Goal: Register for event/course

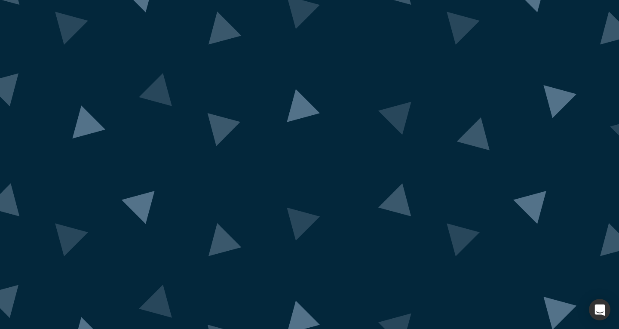
drag, startPoint x: 196, startPoint y: 115, endPoint x: 395, endPoint y: 166, distance: 205.4
drag, startPoint x: 202, startPoint y: 131, endPoint x: 314, endPoint y: 135, distance: 111.8
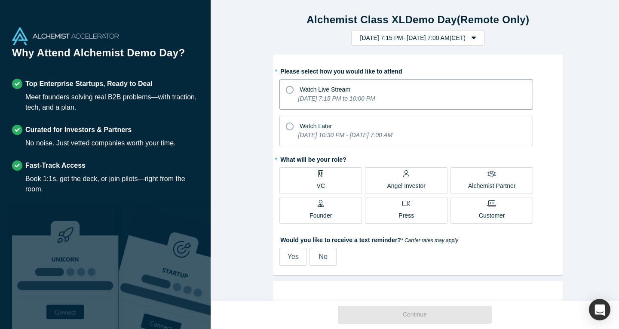
click at [313, 92] on span "Watch Live Stream" at bounding box center [325, 89] width 51 height 7
click at [0, 0] on input "Watch Live Stream [DATE] 7:15 PM to 10:00 PM" at bounding box center [0, 0] width 0 height 0
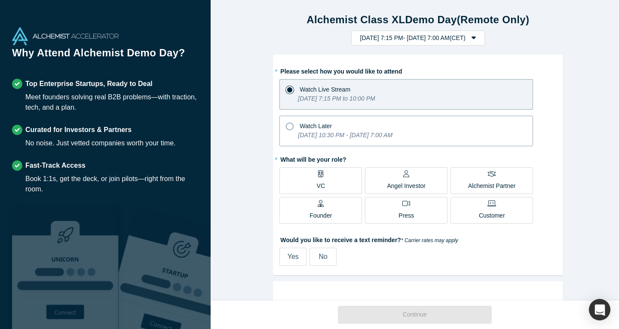
click at [307, 124] on span "Watch Later" at bounding box center [316, 126] width 32 height 7
click at [0, 0] on input "Watch Later [DATE] 10:30 PM - [DATE] 7:00 AM" at bounding box center [0, 0] width 0 height 0
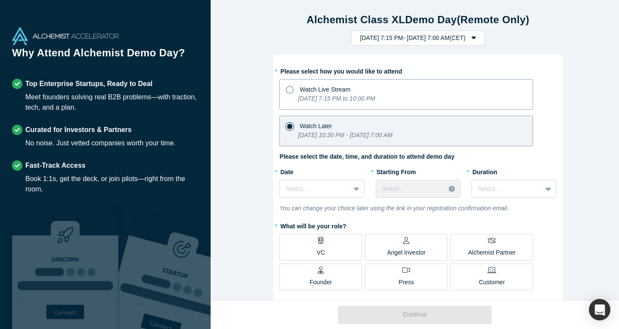
click at [296, 92] on div "Watch Live Stream" at bounding box center [406, 89] width 241 height 12
click at [0, 0] on input "Watch Live Stream [DATE] 7:15 PM to 10:00 PM" at bounding box center [0, 0] width 0 height 0
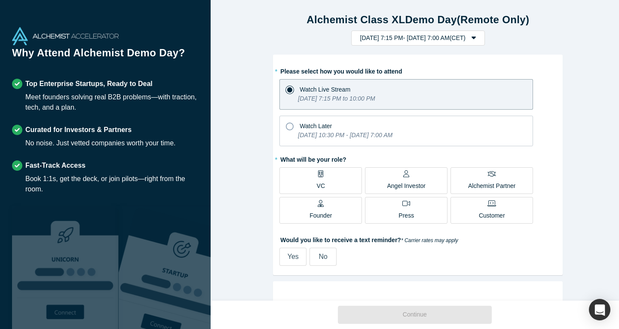
click at [298, 148] on div "* Please select how you would like to attend Watch Live Stream [DATE] 7:15 PM t…" at bounding box center [417, 165] width 277 height 202
click at [303, 135] on icon "[DATE] 10:30 PM - [DATE] 7:00 AM" at bounding box center [345, 135] width 95 height 7
click at [0, 0] on input "Watch Later [DATE] 10:30 PM - [DATE] 7:00 AM" at bounding box center [0, 0] width 0 height 0
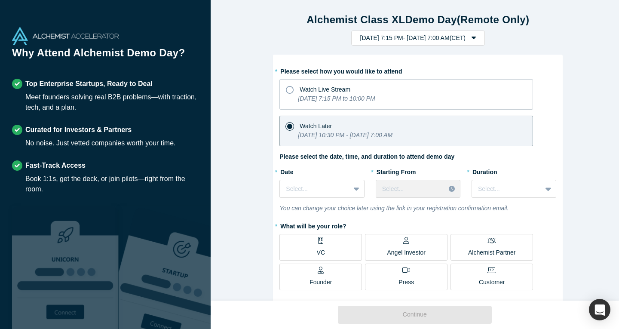
click at [306, 74] on label "* Please select how you would like to attend" at bounding box center [417, 70] width 277 height 12
click at [309, 85] on div "Watch Live Stream" at bounding box center [325, 89] width 51 height 9
click at [0, 0] on input "Watch Live Stream [DATE] 7:15 PM to 10:00 PM" at bounding box center [0, 0] width 0 height 0
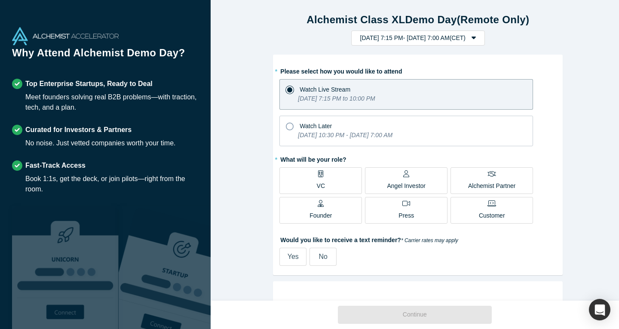
click at [340, 209] on label "Founder" at bounding box center [320, 210] width 83 height 27
click at [0, 0] on input "Founder" at bounding box center [0, 0] width 0 height 0
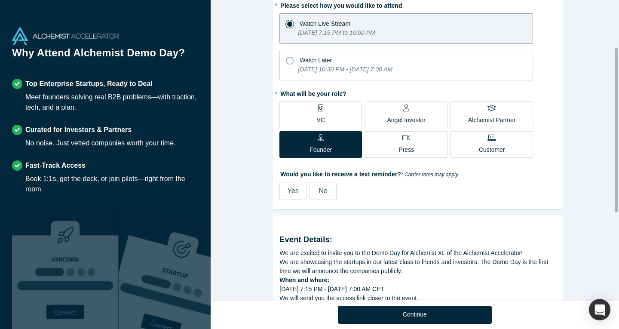
scroll to position [86, 0]
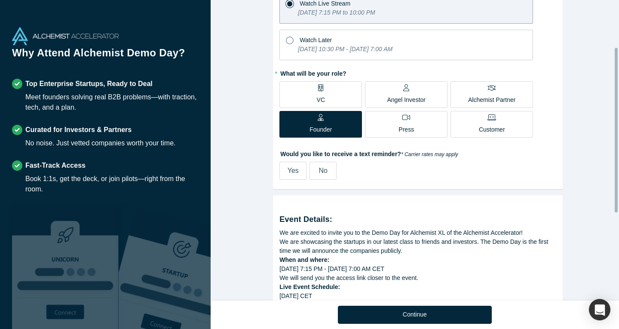
click at [293, 172] on span "Yes" at bounding box center [293, 170] width 11 height 7
click at [0, 0] on input "Yes" at bounding box center [0, 0] width 0 height 0
select select "DE"
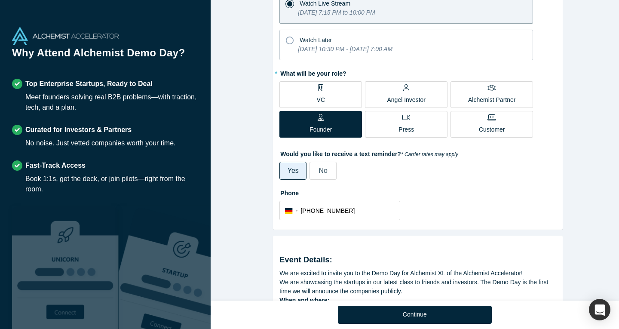
scroll to position [215, 0]
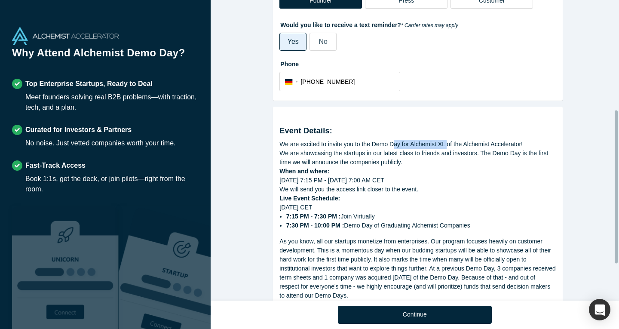
drag, startPoint x: 397, startPoint y: 140, endPoint x: 445, endPoint y: 140, distance: 48.1
click at [445, 140] on div "We are excited to invite you to the Demo Day for Alchemist XL of the Alchemist …" at bounding box center [417, 144] width 277 height 9
click at [319, 40] on span "No" at bounding box center [323, 41] width 9 height 7
click at [0, 0] on input "No" at bounding box center [0, 0] width 0 height 0
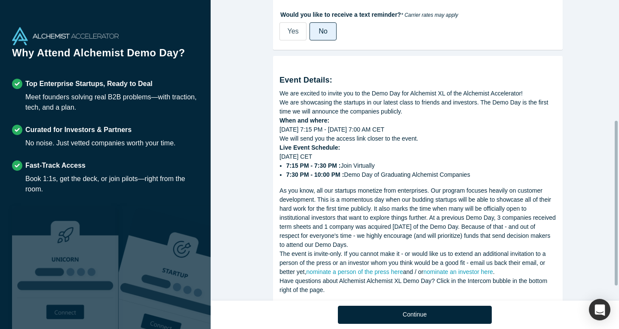
scroll to position [246, 0]
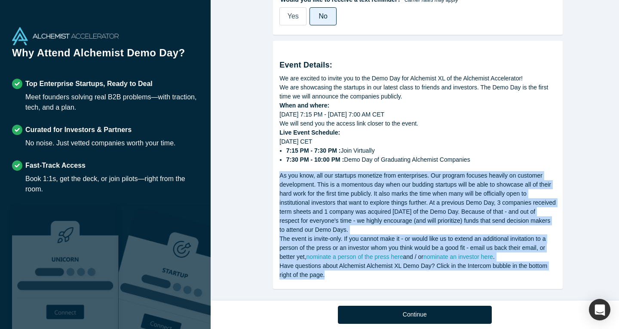
drag, startPoint x: 334, startPoint y: 266, endPoint x: 268, endPoint y: 166, distance: 119.8
click at [268, 166] on div "Alchemist Class XL Demo Day (Remote Only) [DATE] 7:15 PM - [DATE] 7:00 AM ( CET…" at bounding box center [418, 153] width 415 height 307
click at [279, 171] on div "As you know, all our startups monetize from enterprises. Our program focuses he…" at bounding box center [417, 202] width 277 height 63
click at [288, 177] on div "As you know, all our startups monetize from enterprises. Our program focuses he…" at bounding box center [417, 202] width 277 height 63
drag, startPoint x: 278, startPoint y: 165, endPoint x: 332, endPoint y: 270, distance: 117.9
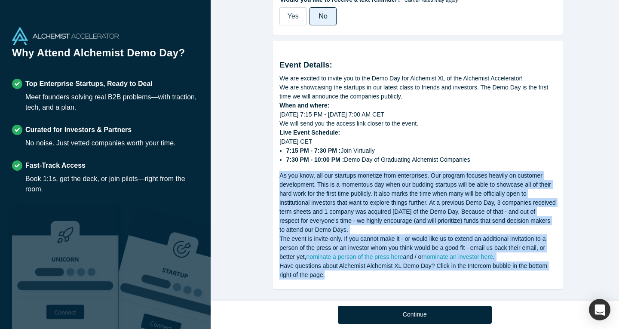
click at [332, 270] on div "Event Details: We are excited to invite you to the Demo Day for Alchemist XL of…" at bounding box center [418, 165] width 290 height 248
click at [279, 176] on div "As you know, all our startups monetize from enterprises. Our program focuses he…" at bounding box center [417, 202] width 277 height 63
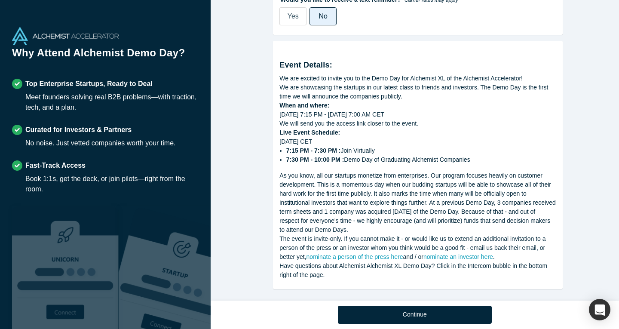
click at [290, 171] on div "As you know, all our startups monetize from enterprises. Our program focuses he…" at bounding box center [417, 202] width 277 height 63
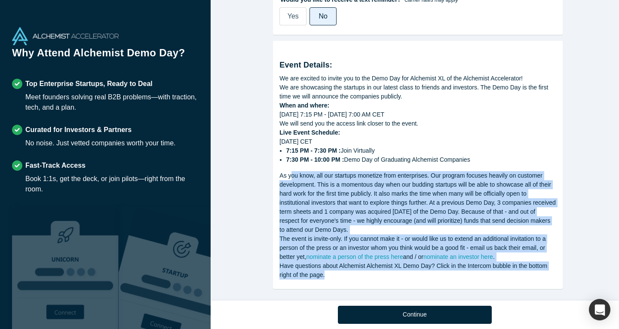
drag, startPoint x: 287, startPoint y: 165, endPoint x: 352, endPoint y: 276, distance: 128.6
click at [352, 276] on div "Event Details: We are excited to invite you to the Demo Day for Alchemist XL of…" at bounding box center [418, 165] width 290 height 248
click at [350, 275] on div "Event Details: We are excited to invite you to the Demo Day for Alchemist XL of…" at bounding box center [418, 165] width 290 height 248
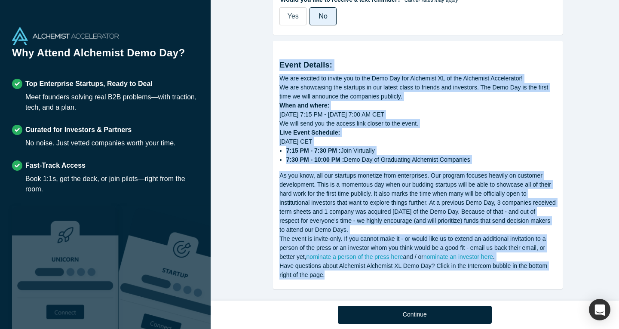
drag, startPoint x: 343, startPoint y: 276, endPoint x: 276, endPoint y: 56, distance: 230.2
click at [276, 56] on div "Event Details: We are excited to invite you to the Demo Day for Alchemist XL of…" at bounding box center [418, 165] width 290 height 248
click at [283, 171] on div "As you know, all our startups monetize from enterprises. Our program focuses he…" at bounding box center [417, 202] width 277 height 63
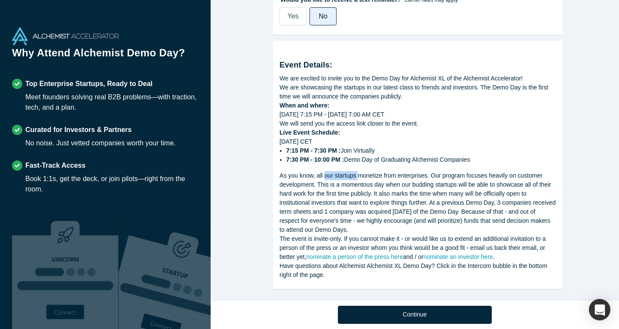
drag, startPoint x: 322, startPoint y: 166, endPoint x: 360, endPoint y: 170, distance: 37.6
click at [358, 171] on div "As you know, all our startups monetize from enterprises. Our program focuses he…" at bounding box center [417, 202] width 277 height 63
click at [368, 172] on div "As you know, all our startups monetize from enterprises. Our program focuses he…" at bounding box center [417, 202] width 277 height 63
drag, startPoint x: 418, startPoint y: 165, endPoint x: 441, endPoint y: 165, distance: 23.2
click at [429, 171] on div "As you know, all our startups monetize from enterprises. Our program focuses he…" at bounding box center [417, 202] width 277 height 63
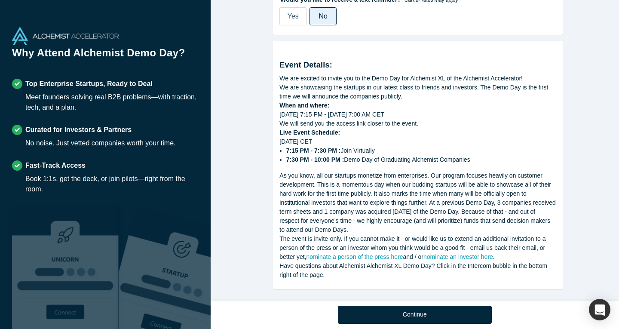
click at [446, 171] on div "As you know, all our startups monetize from enterprises. Our program focuses he…" at bounding box center [417, 202] width 277 height 63
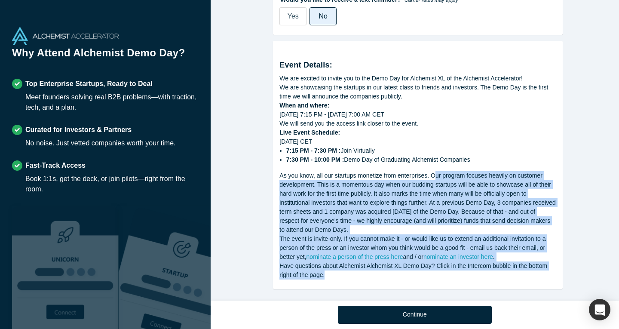
drag, startPoint x: 430, startPoint y: 165, endPoint x: 381, endPoint y: 272, distance: 117.5
click at [381, 272] on div "Event Details: We are excited to invite you to the Demo Day for Alchemist XL of…" at bounding box center [417, 163] width 277 height 232
click at [381, 272] on div "Have questions about Alchemist Alchemist XL Demo Day? Click in the Intercom bub…" at bounding box center [417, 270] width 277 height 18
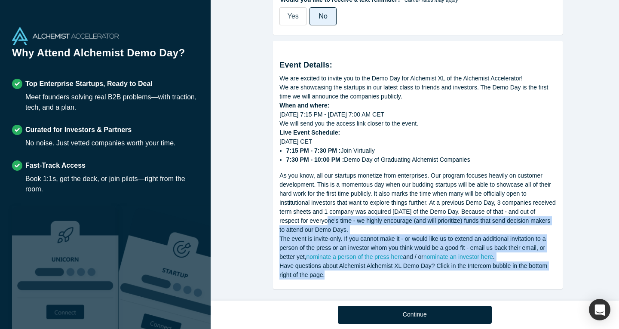
drag, startPoint x: 379, startPoint y: 270, endPoint x: 387, endPoint y: 213, distance: 57.7
click at [327, 217] on div "Event Details: We are excited to invite you to the Demo Day for Alchemist XL of…" at bounding box center [417, 163] width 277 height 232
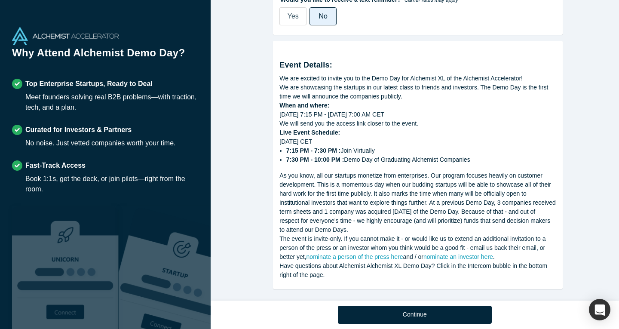
click at [426, 201] on div "As you know, all our startups monetize from enterprises. Our program focuses he…" at bounding box center [417, 202] width 277 height 63
drag, startPoint x: 409, startPoint y: 178, endPoint x: 468, endPoint y: 177, distance: 58.5
click at [468, 177] on div "As you know, all our startups monetize from enterprises. Our program focuses he…" at bounding box center [417, 202] width 277 height 63
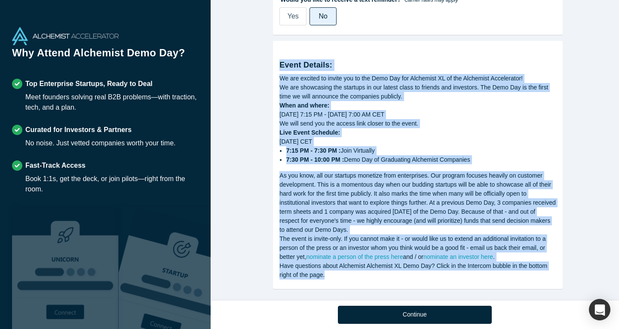
drag, startPoint x: 343, startPoint y: 272, endPoint x: 263, endPoint y: 61, distance: 225.1
click at [263, 61] on div "Alchemist Class XL Demo Day (Remote Only) [DATE] 7:15 PM - [DATE] 7:00 AM ( CET…" at bounding box center [418, 153] width 415 height 307
click at [315, 94] on div "We are showcasing the startups in our latest class to friends and investors. Th…" at bounding box center [417, 92] width 277 height 18
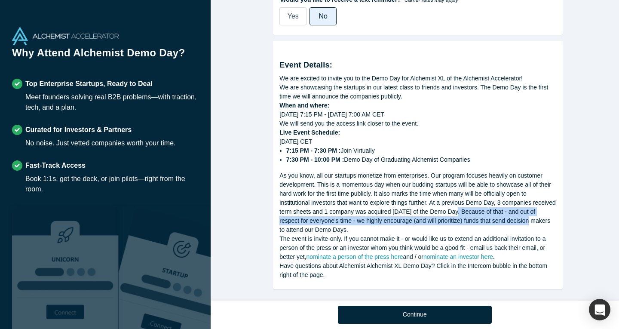
drag, startPoint x: 484, startPoint y: 205, endPoint x: 524, endPoint y: 211, distance: 41.3
click at [524, 211] on div "As you know, all our startups monetize from enterprises. Our program focuses he…" at bounding box center [417, 202] width 277 height 63
click at [524, 212] on div "As you know, all our startups monetize from enterprises. Our program focuses he…" at bounding box center [417, 202] width 277 height 63
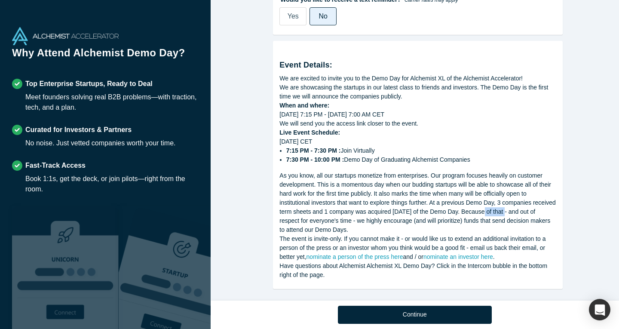
click at [524, 202] on div "As you know, all our startups monetize from enterprises. Our program focuses he…" at bounding box center [417, 202] width 277 height 63
click at [339, 212] on div "As you know, all our startups monetize from enterprises. Our program focuses he…" at bounding box center [417, 202] width 277 height 63
drag, startPoint x: 358, startPoint y: 217, endPoint x: 423, endPoint y: 224, distance: 65.2
click at [422, 224] on div "As you know, all our startups monetize from enterprises. Our program focuses he…" at bounding box center [417, 202] width 277 height 63
click at [423, 224] on div "As you know, all our startups monetize from enterprises. Our program focuses he…" at bounding box center [417, 202] width 277 height 63
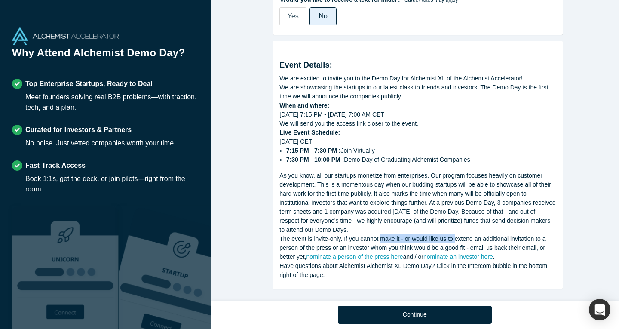
drag, startPoint x: 381, startPoint y: 233, endPoint x: 453, endPoint y: 235, distance: 72.3
click at [453, 235] on div "The event is invite-only. If you cannot make it - or would like us to extend an…" at bounding box center [417, 247] width 277 height 27
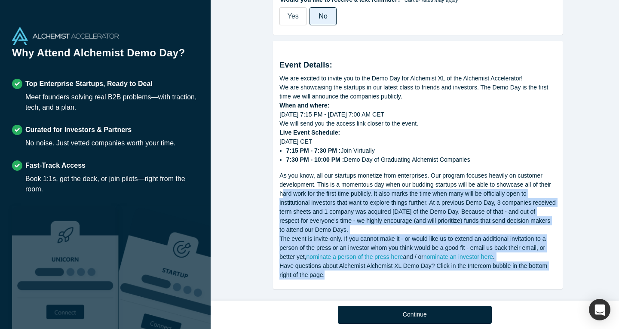
drag, startPoint x: 343, startPoint y: 270, endPoint x: 281, endPoint y: 184, distance: 106.3
click at [280, 184] on div "Event Details: We are excited to invite you to the Demo Day for Alchemist XL of…" at bounding box center [417, 163] width 277 height 232
click at [282, 184] on div "As you know, all our startups monetize from enterprises. Our program focuses he…" at bounding box center [417, 202] width 277 height 63
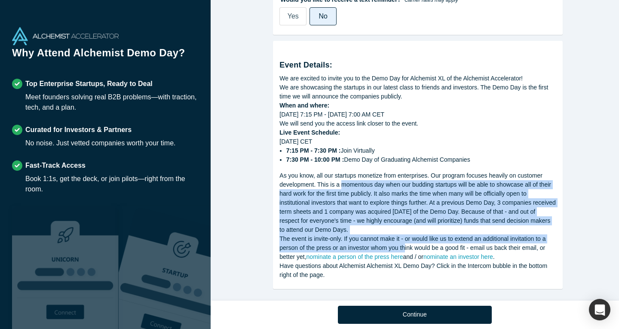
drag, startPoint x: 336, startPoint y: 183, endPoint x: 400, endPoint y: 239, distance: 85.3
click at [401, 240] on div "Event Details: We are excited to invite you to the Demo Day for Alchemist XL of…" at bounding box center [417, 163] width 277 height 232
click at [392, 234] on div "The event is invite-only. If you cannot make it - or would like us to extend an…" at bounding box center [417, 247] width 277 height 27
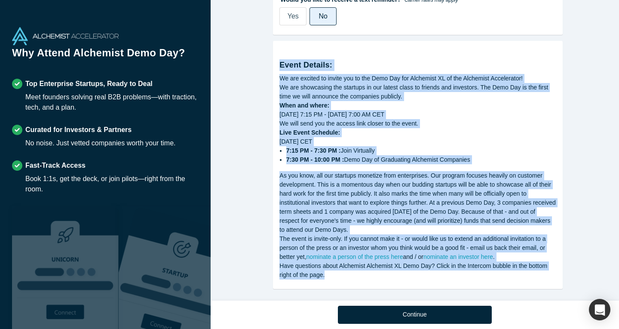
drag, startPoint x: 329, startPoint y: 272, endPoint x: 269, endPoint y: 52, distance: 227.2
click at [269, 52] on div "Alchemist Class XL Demo Day (Remote Only) [DATE] 7:15 PM - [DATE] 7:00 AM ( CET…" at bounding box center [418, 153] width 415 height 307
click at [358, 171] on div "As you know, all our startups monetize from enterprises. Our program focuses he…" at bounding box center [417, 202] width 277 height 63
drag, startPoint x: 381, startPoint y: 227, endPoint x: 275, endPoint y: 57, distance: 200.2
click at [275, 57] on div "Event Details: We are excited to invite you to the Demo Day for Alchemist XL of…" at bounding box center [418, 165] width 290 height 248
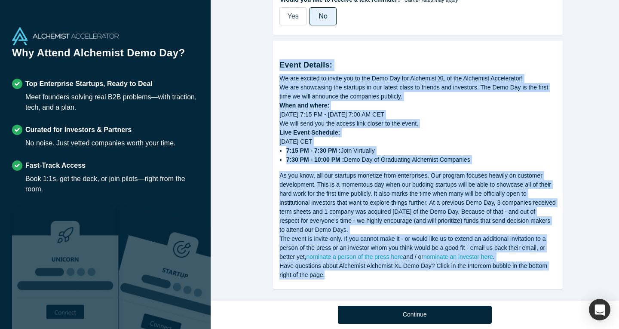
click at [275, 57] on div "Event Details: We are excited to invite you to the Demo Day for Alchemist XL of…" at bounding box center [418, 165] width 290 height 248
drag, startPoint x: 275, startPoint y: 58, endPoint x: 378, endPoint y: 221, distance: 193.5
click at [378, 221] on div "Event Details: We are excited to invite you to the Demo Day for Alchemist XL of…" at bounding box center [418, 165] width 290 height 248
click at [373, 211] on div "As you know, all our startups monetize from enterprises. Our program focuses he…" at bounding box center [417, 202] width 277 height 63
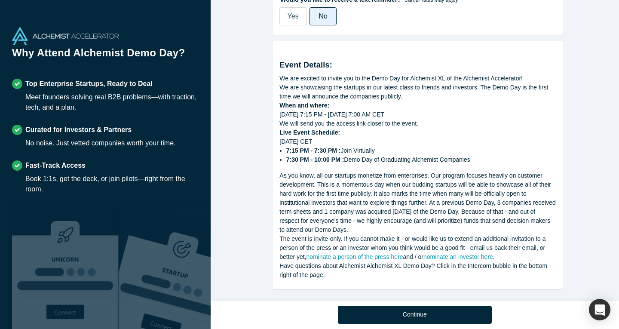
drag, startPoint x: 382, startPoint y: 223, endPoint x: 339, endPoint y: 267, distance: 61.4
click at [341, 269] on div "Event Details: We are excited to invite you to the Demo Day for Alchemist XL of…" at bounding box center [417, 163] width 277 height 232
click at [339, 267] on div "Have questions about Alchemist Alchemist XL Demo Day? Click in the Intercom bub…" at bounding box center [417, 270] width 277 height 18
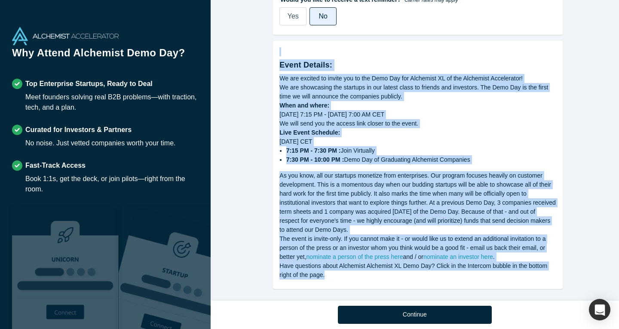
drag, startPoint x: 328, startPoint y: 266, endPoint x: 269, endPoint y: 43, distance: 231.2
click at [269, 43] on div "Alchemist Class XL Demo Day (Remote Only) [DATE] 7:15 PM - [DATE] 7:00 AM ( CET…" at bounding box center [418, 153] width 415 height 307
click at [282, 61] on strong "Event Details:" at bounding box center [305, 65] width 53 height 9
drag, startPoint x: 330, startPoint y: 276, endPoint x: 269, endPoint y: 56, distance: 227.9
click at [269, 56] on div "Alchemist Class XL Demo Day (Remote Only) [DATE] 7:15 PM - [DATE] 7:00 AM ( CET…" at bounding box center [418, 153] width 415 height 307
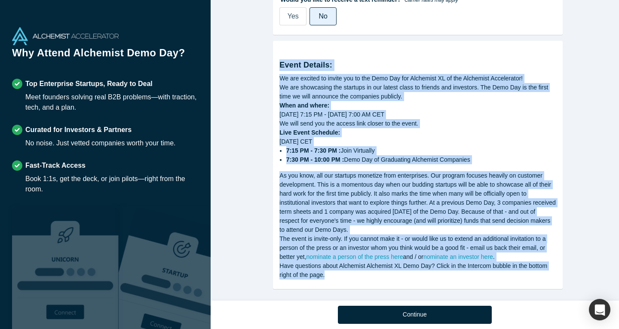
click at [337, 171] on div "As you know, all our startups monetize from enterprises. Our program focuses he…" at bounding box center [417, 202] width 277 height 63
drag, startPoint x: 328, startPoint y: 276, endPoint x: 273, endPoint y: 53, distance: 229.8
click at [273, 53] on div "Event Details: We are excited to invite you to the Demo Day for Alchemist XL of…" at bounding box center [418, 165] width 290 height 248
click at [447, 160] on div "Event Details: We are excited to invite you to the Demo Day for Alchemist XL of…" at bounding box center [417, 163] width 277 height 232
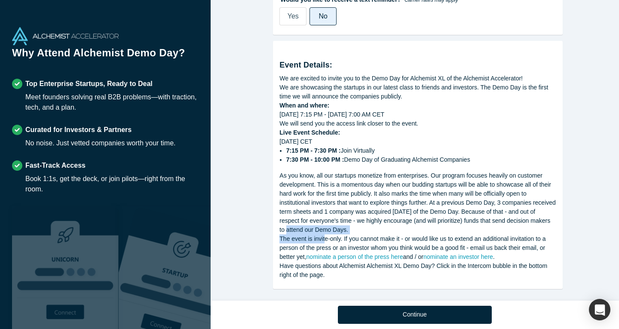
drag, startPoint x: 287, startPoint y: 222, endPoint x: 323, endPoint y: 231, distance: 36.7
click at [323, 231] on div "Event Details: We are excited to invite you to the Demo Day for Alchemist XL of…" at bounding box center [417, 163] width 277 height 232
click at [322, 234] on div "The event is invite-only. If you cannot make it - or would like us to extend an…" at bounding box center [417, 247] width 277 height 27
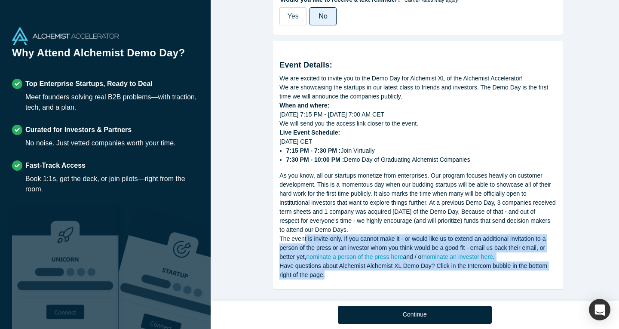
drag, startPoint x: 299, startPoint y: 229, endPoint x: 385, endPoint y: 267, distance: 94.1
click at [385, 267] on div "Event Details: We are excited to invite you to the Demo Day for Alchemist XL of…" at bounding box center [417, 163] width 277 height 232
click at [383, 268] on div "Have questions about Alchemist Alchemist XL Demo Day? Click in the Intercom bub…" at bounding box center [417, 270] width 277 height 18
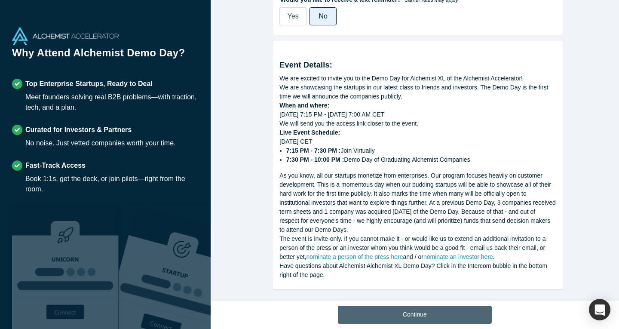
click at [413, 311] on button "Continue" at bounding box center [415, 315] width 154 height 18
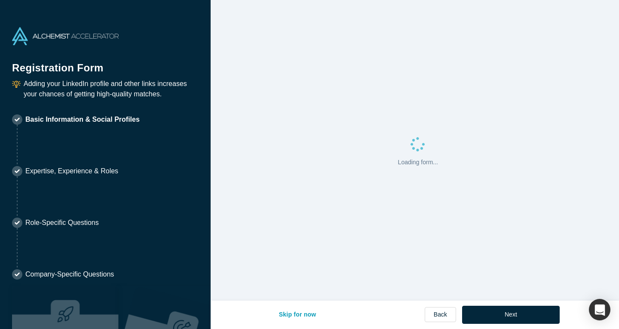
select select "DE"
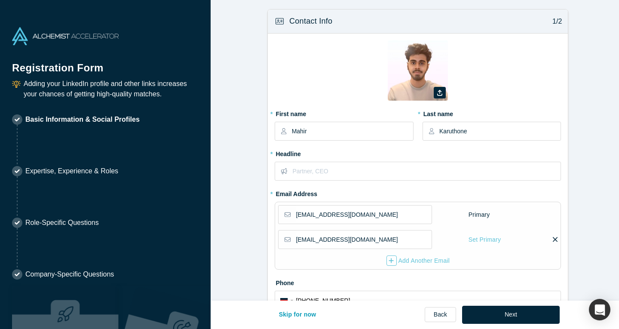
click at [407, 65] on img at bounding box center [418, 70] width 60 height 60
click at [440, 93] on button "button" at bounding box center [440, 93] width 12 height 12
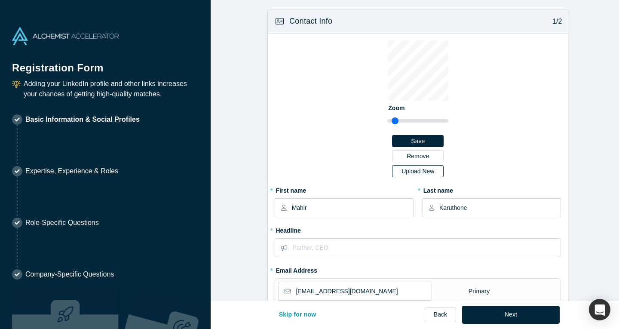
click at [429, 173] on div "Upload New" at bounding box center [418, 171] width 40 height 6
click at [0, 0] on input "Upload New" at bounding box center [0, 0] width 0 height 0
drag, startPoint x: 392, startPoint y: 119, endPoint x: 406, endPoint y: 122, distance: 14.0
click at [406, 122] on input "range" at bounding box center [417, 121] width 61 height 10
drag, startPoint x: 404, startPoint y: 121, endPoint x: 401, endPoint y: 117, distance: 4.6
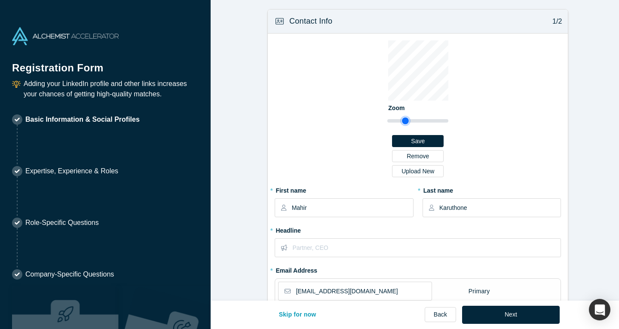
click at [402, 121] on input "range" at bounding box center [417, 121] width 61 height 10
click at [512, 95] on div "Zoom Save Remove Upload New" at bounding box center [418, 111] width 286 height 143
click at [427, 172] on div "Upload New" at bounding box center [418, 171] width 40 height 6
click at [0, 0] on input "Upload New" at bounding box center [0, 0] width 0 height 0
click at [411, 126] on div "Zoom Save Remove Upload New" at bounding box center [417, 108] width 61 height 137
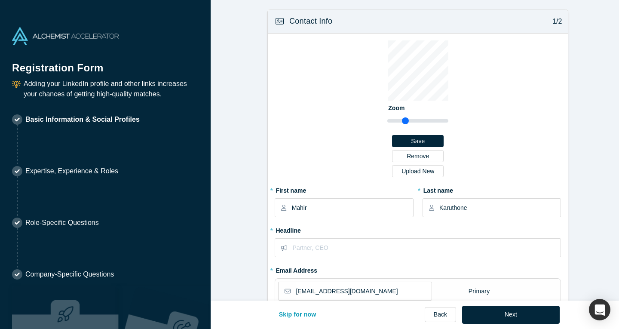
click at [528, 78] on div "Zoom Save Remove Upload New" at bounding box center [418, 111] width 286 height 143
click at [398, 122] on input "range" at bounding box center [417, 121] width 61 height 10
type input "1.46"
click at [399, 119] on input "range" at bounding box center [417, 121] width 61 height 10
click at [475, 86] on div "Zoom Save Remove Upload New" at bounding box center [418, 111] width 286 height 143
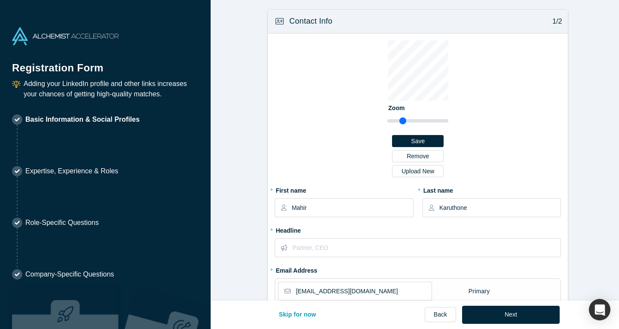
click at [518, 103] on div "Zoom Save Remove Upload New" at bounding box center [418, 111] width 286 height 143
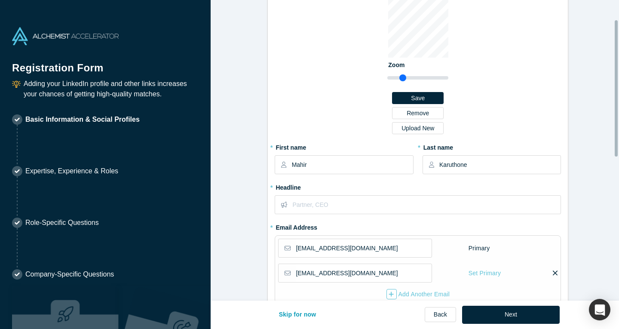
scroll to position [86, 0]
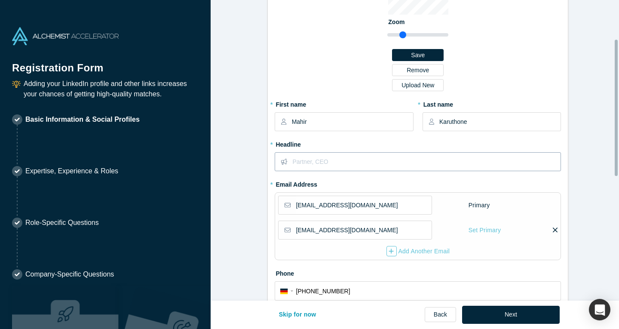
click at [330, 162] on input "text" at bounding box center [426, 162] width 268 height 18
click at [306, 165] on input "COO, Xitester" at bounding box center [426, 162] width 268 height 18
type input "COO at Xitester"
click at [334, 77] on div "Zoom Save Remove Upload New" at bounding box center [418, 25] width 286 height 143
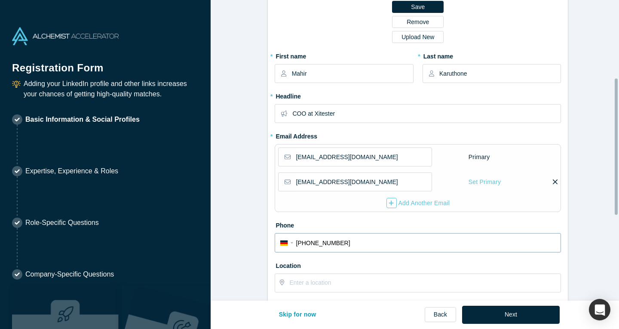
scroll to position [172, 0]
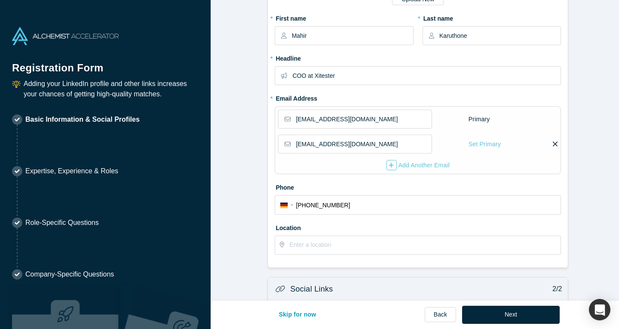
click at [553, 146] on icon at bounding box center [555, 144] width 5 height 8
click at [0, 0] on input "checkbox" at bounding box center [0, 0] width 0 height 0
click at [492, 146] on icon at bounding box center [491, 143] width 5 height 5
click at [0, 0] on input "checkbox" at bounding box center [0, 0] width 0 height 0
click at [553, 142] on icon at bounding box center [555, 144] width 5 height 8
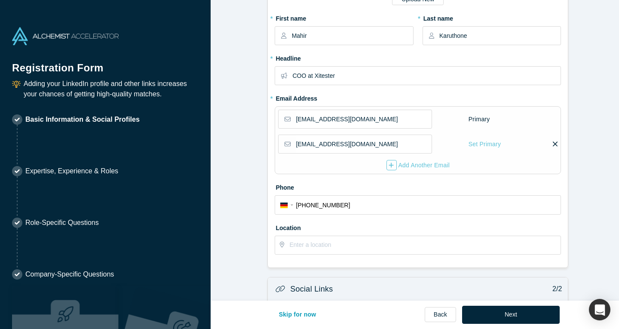
click at [0, 0] on input "checkbox" at bounding box center [0, 0] width 0 height 0
click at [310, 156] on fieldset "[EMAIL_ADDRESS][DOMAIN_NAME] Set Primary Click “Save” to Confirm." at bounding box center [417, 147] width 279 height 25
click at [489, 141] on icon at bounding box center [491, 144] width 5 height 8
click at [0, 0] on input "checkbox" at bounding box center [0, 0] width 0 height 0
click at [546, 143] on div "[EMAIL_ADDRESS][DOMAIN_NAME] Set Primary" at bounding box center [417, 144] width 279 height 19
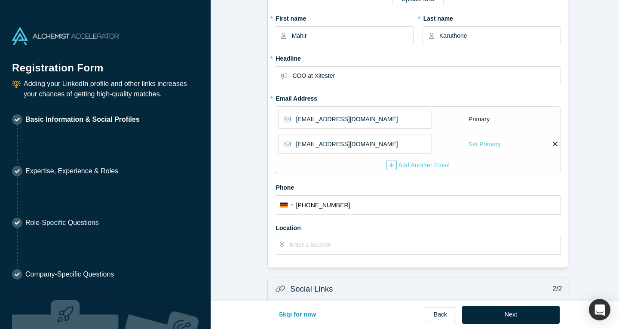
click at [557, 147] on div "[EMAIL_ADDRESS][DOMAIN_NAME] Primary [EMAIL_ADDRESS][DOMAIN_NAME] Set Primary A…" at bounding box center [418, 140] width 286 height 68
click at [551, 144] on label at bounding box center [554, 144] width 6 height 9
click at [0, 0] on input "checkbox" at bounding box center [0, 0] width 0 height 0
click at [436, 164] on div "Add Another Email" at bounding box center [418, 165] width 64 height 10
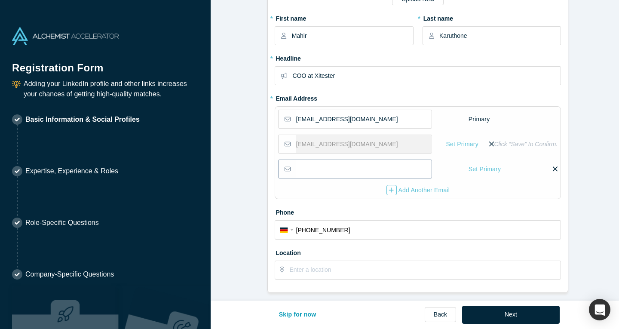
click at [393, 173] on input "email" at bounding box center [363, 169] width 135 height 18
type input "[EMAIL_ADDRESS][DOMAIN_NAME]"
click at [602, 195] on form "Contact Info 1/2 Zoom Save Remove Upload New * First name [PERSON_NAME] * Last …" at bounding box center [418, 169] width 415 height 664
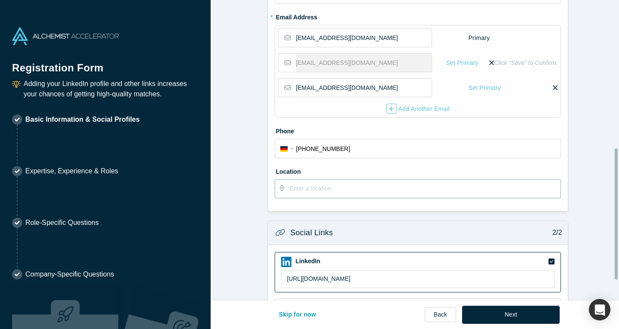
scroll to position [344, 0]
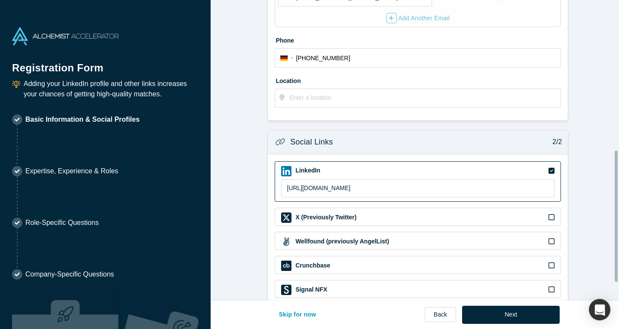
click at [317, 80] on label "Location" at bounding box center [418, 80] width 286 height 12
click at [337, 97] on input "text" at bounding box center [424, 98] width 271 height 18
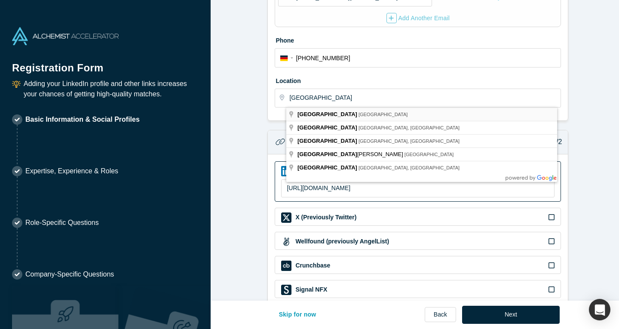
type input "[GEOGRAPHIC_DATA], [GEOGRAPHIC_DATA]"
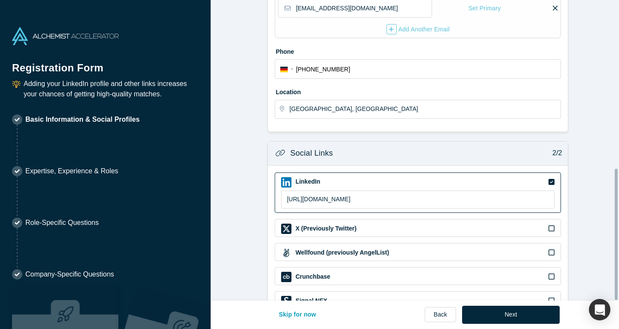
scroll to position [385, 0]
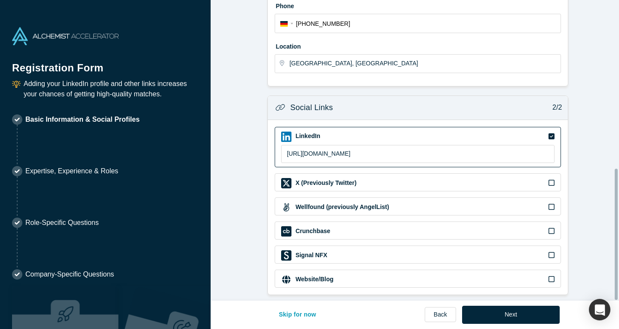
click at [522, 312] on button "Next" at bounding box center [511, 315] width 98 height 18
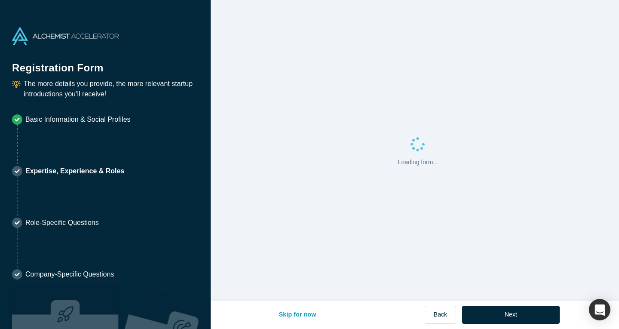
scroll to position [0, 0]
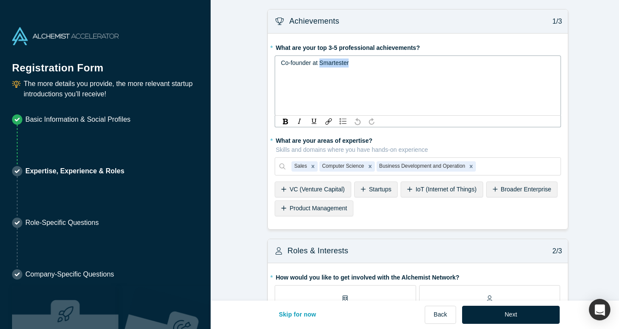
drag, startPoint x: 349, startPoint y: 63, endPoint x: 317, endPoint y: 61, distance: 31.9
click at [317, 61] on div "Co-founder at Smartester" at bounding box center [418, 62] width 275 height 9
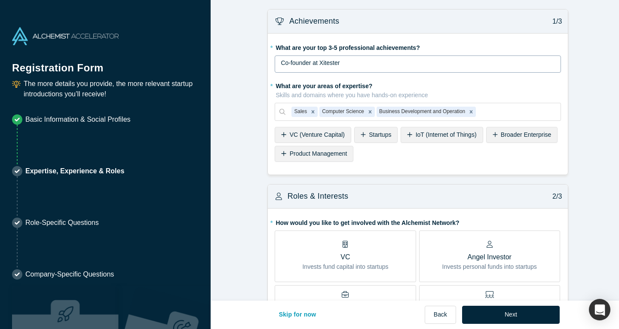
click at [372, 141] on div "Startups" at bounding box center [375, 135] width 43 height 16
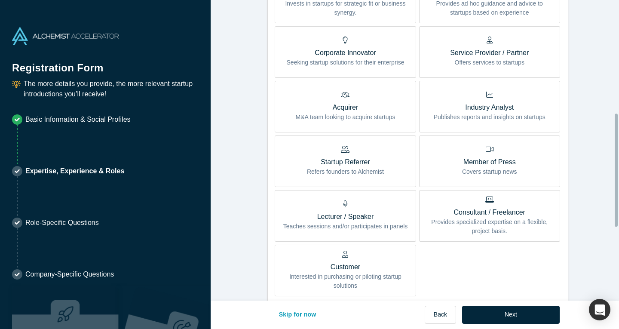
scroll to position [344, 0]
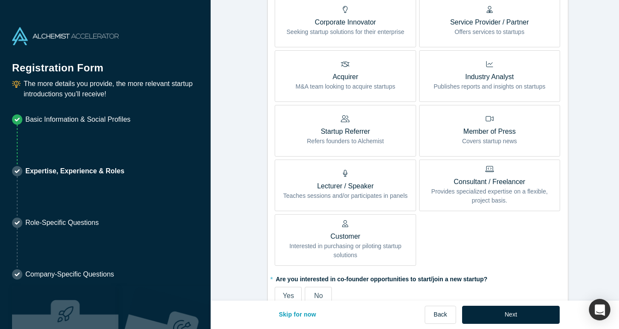
click at [463, 191] on p "Provides specialized expertise on a flexible, project basis." at bounding box center [490, 196] width 128 height 18
click at [0, 0] on input "Consultant / Freelancer Provides specialized expertise on a flexible, project b…" at bounding box center [0, 0] width 0 height 0
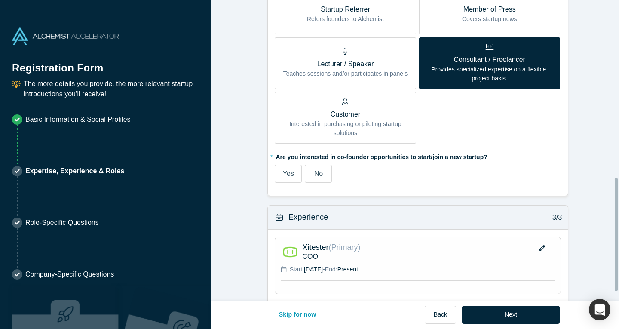
scroll to position [473, 0]
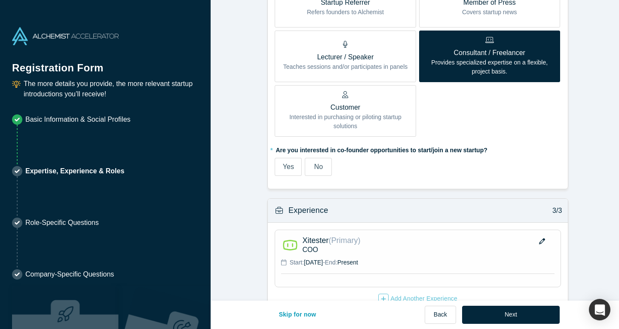
click at [308, 172] on label "No" at bounding box center [318, 167] width 27 height 18
click at [0, 0] on input "No" at bounding box center [0, 0] width 0 height 0
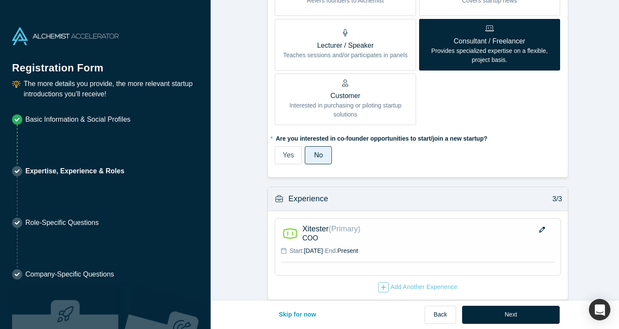
scroll to position [496, 0]
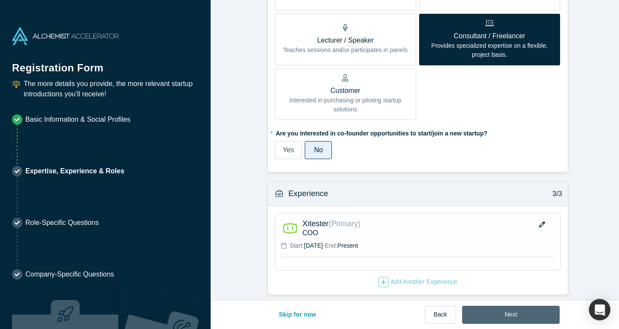
click at [521, 310] on button "Next" at bounding box center [511, 315] width 98 height 18
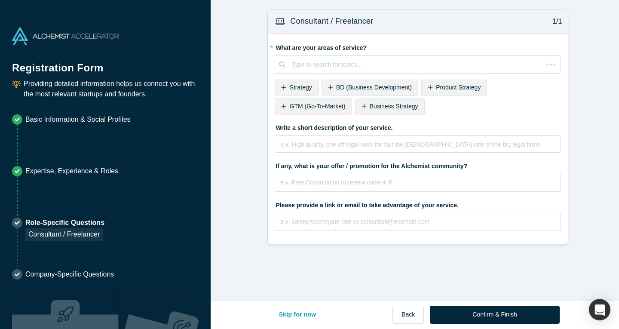
scroll to position [0, 0]
drag, startPoint x: 299, startPoint y: 90, endPoint x: 314, endPoint y: 56, distance: 37.4
click at [314, 56] on div "* What are your areas of service? Type to search for topics... To pick up a dra…" at bounding box center [418, 78] width 286 height 77
click at [345, 89] on span "BD (Business Development)" at bounding box center [374, 87] width 76 height 7
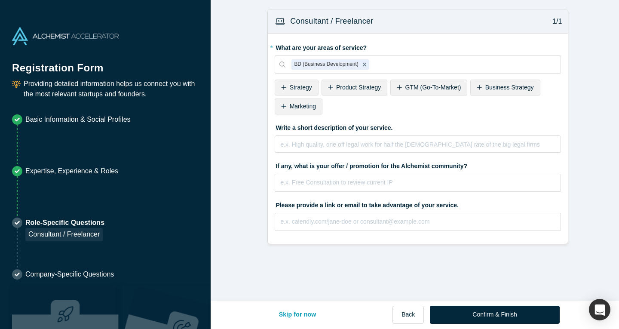
click at [290, 88] on span "Strategy" at bounding box center [301, 87] width 22 height 7
drag, startPoint x: 450, startPoint y: 90, endPoint x: 443, endPoint y: 93, distance: 8.2
click at [450, 91] on span "Business Strategy" at bounding box center [462, 87] width 49 height 7
click at [295, 107] on span "Fundraising" at bounding box center [305, 106] width 31 height 7
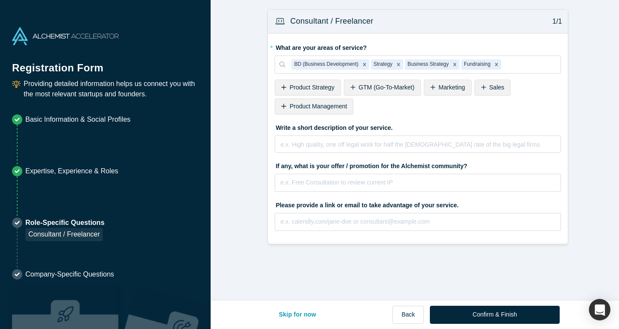
click at [489, 91] on span "Sales" at bounding box center [496, 87] width 15 height 7
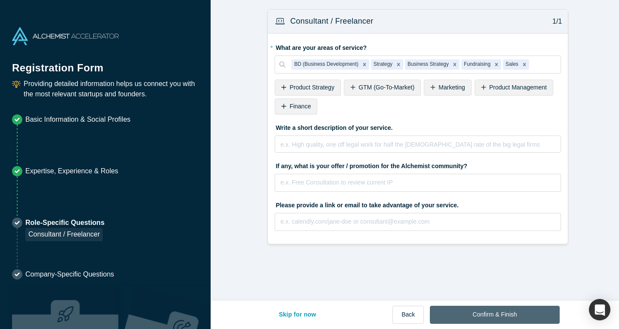
click at [499, 312] on button "Confirm & Finish" at bounding box center [494, 315] width 129 height 18
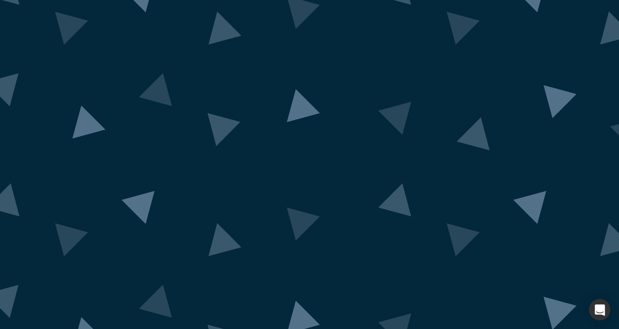
scroll to position [43, 0]
